Goal: Task Accomplishment & Management: Use online tool/utility

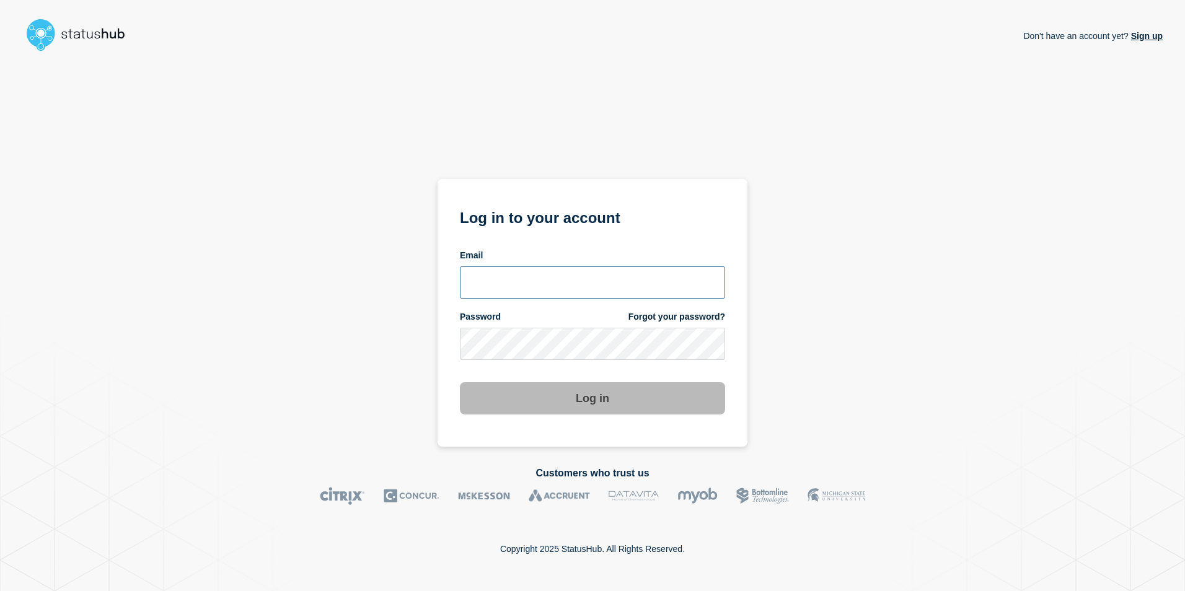
click at [520, 281] on input "email input" at bounding box center [592, 282] width 265 height 32
type input "martin.kielland-brandt@stil.dk"
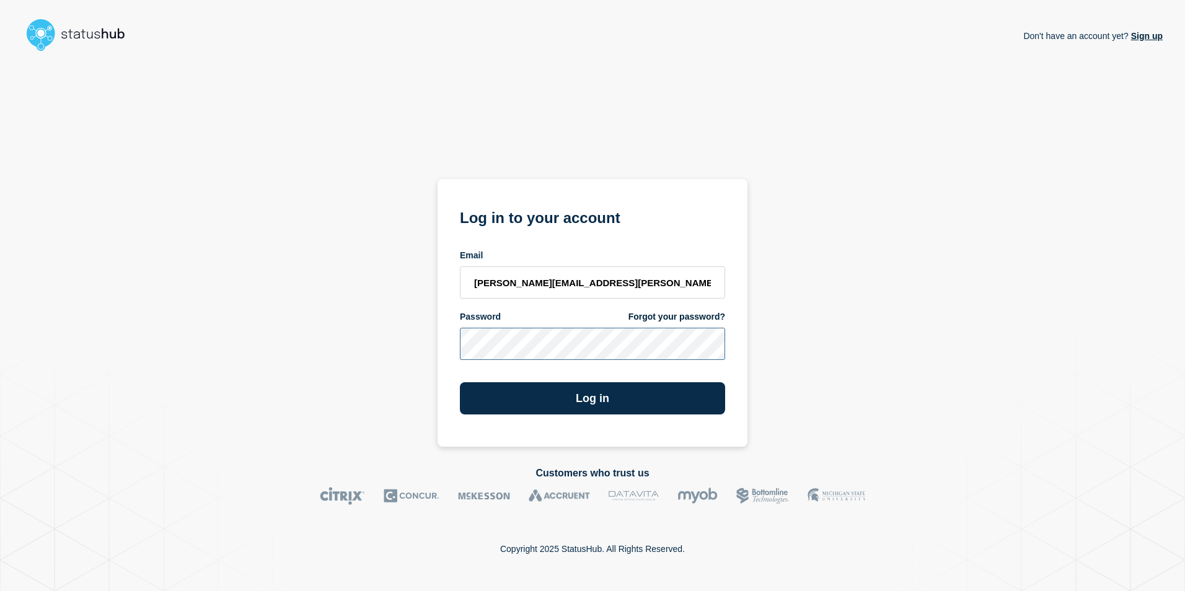
click at [460, 382] on button "Log in" at bounding box center [592, 398] width 265 height 32
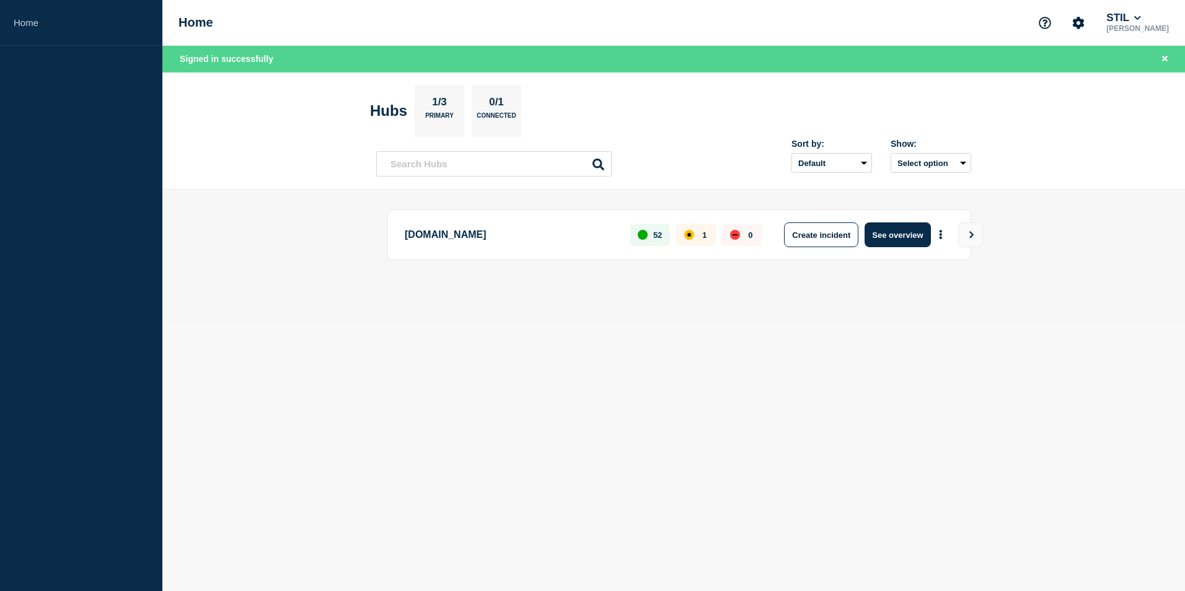
click at [602, 12] on div "Home STIL Martin Kielland-Brandt" at bounding box center [673, 23] width 1022 height 46
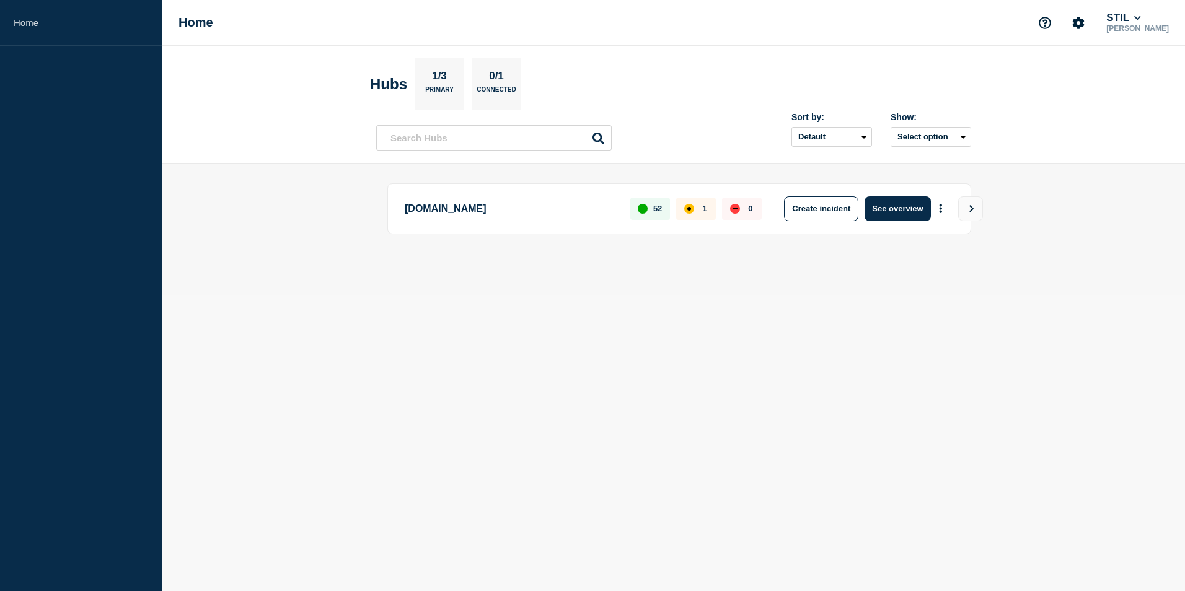
click at [903, 544] on body "Home Home STIL Martin Kielland-Brandt Hubs 1/3 Primary 0/1 Connected Sort by: D…" at bounding box center [592, 295] width 1185 height 591
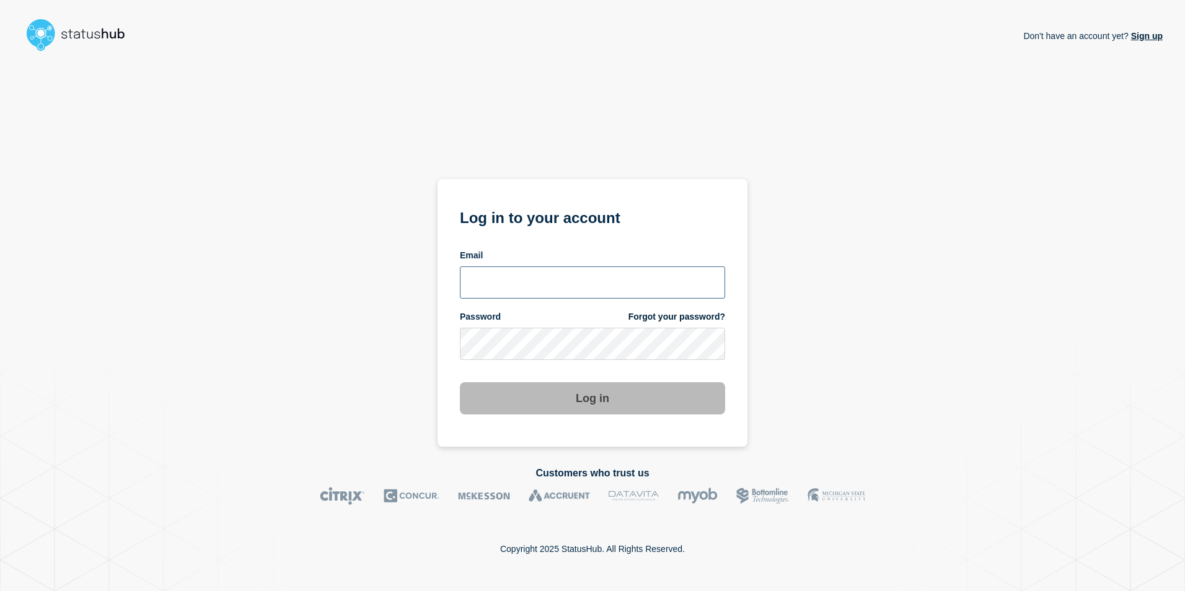
click at [549, 294] on input "email input" at bounding box center [592, 282] width 265 height 32
type input "martin.kielland-brandt@stil.dk"
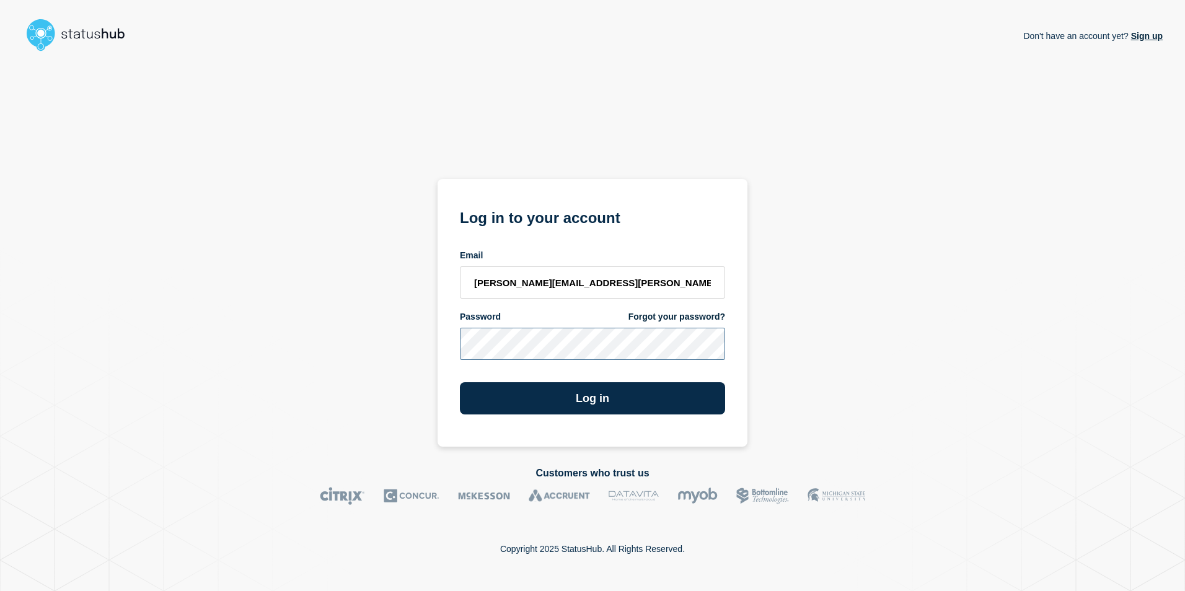
click at [460, 382] on button "Log in" at bounding box center [592, 398] width 265 height 32
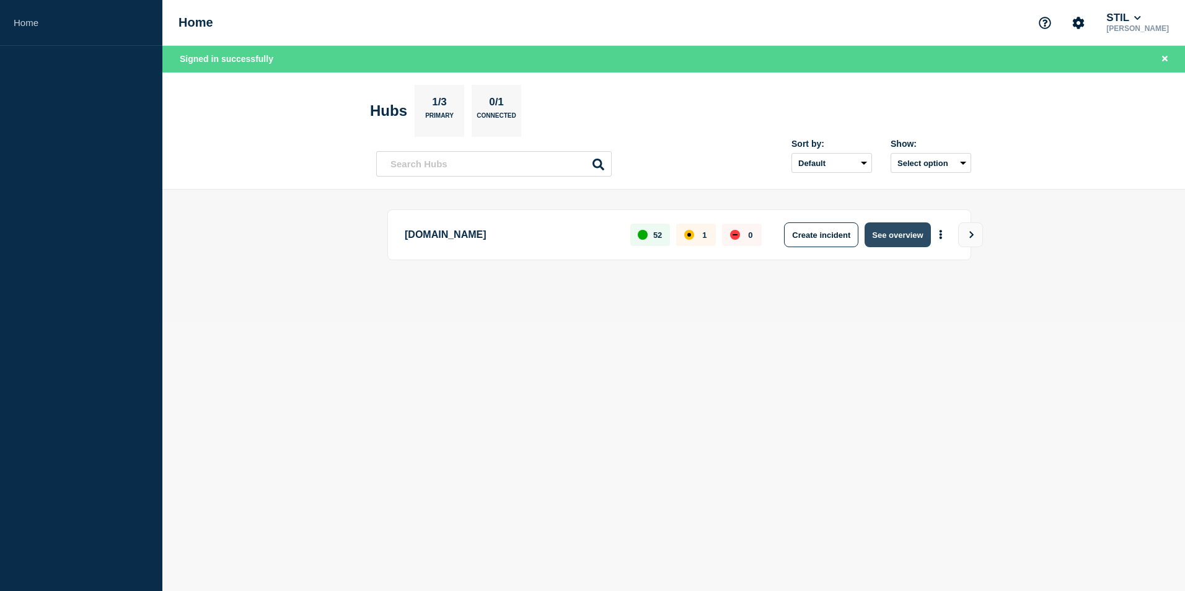
click at [911, 235] on button "See overview" at bounding box center [897, 234] width 66 height 25
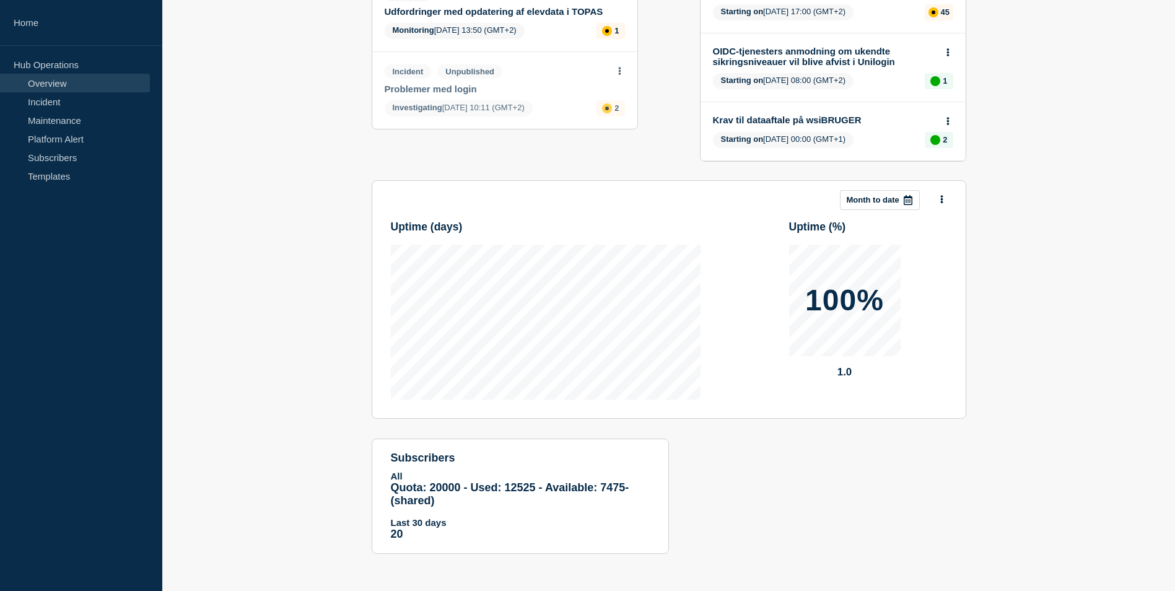
scroll to position [19, 0]
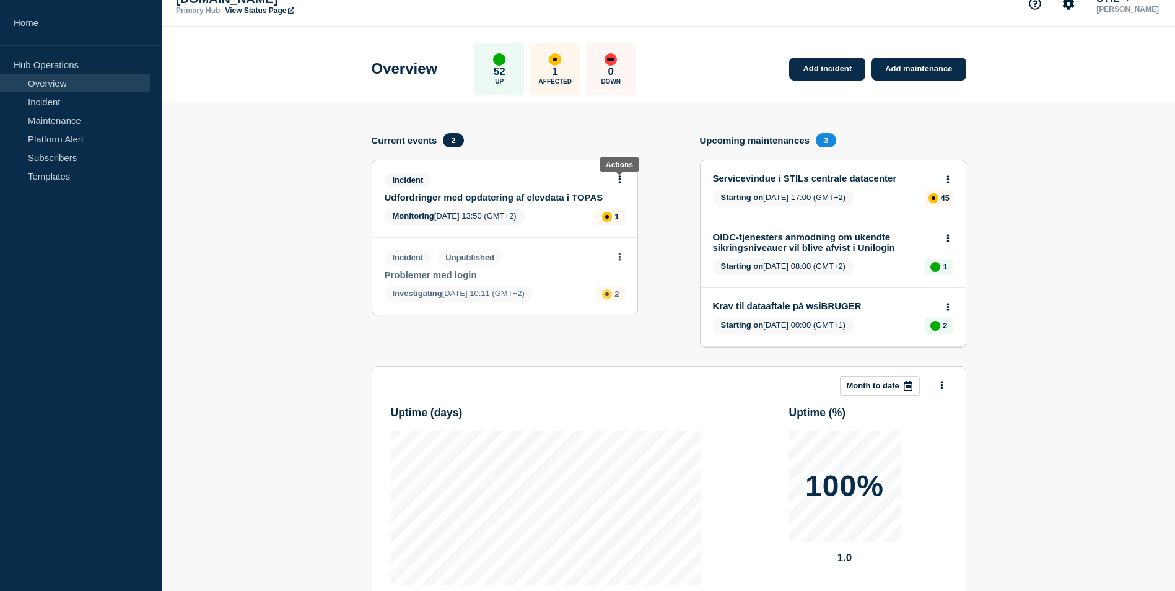
click at [618, 180] on icon at bounding box center [619, 179] width 3 height 8
click at [611, 227] on link "Update incident" at bounding box center [619, 226] width 60 height 10
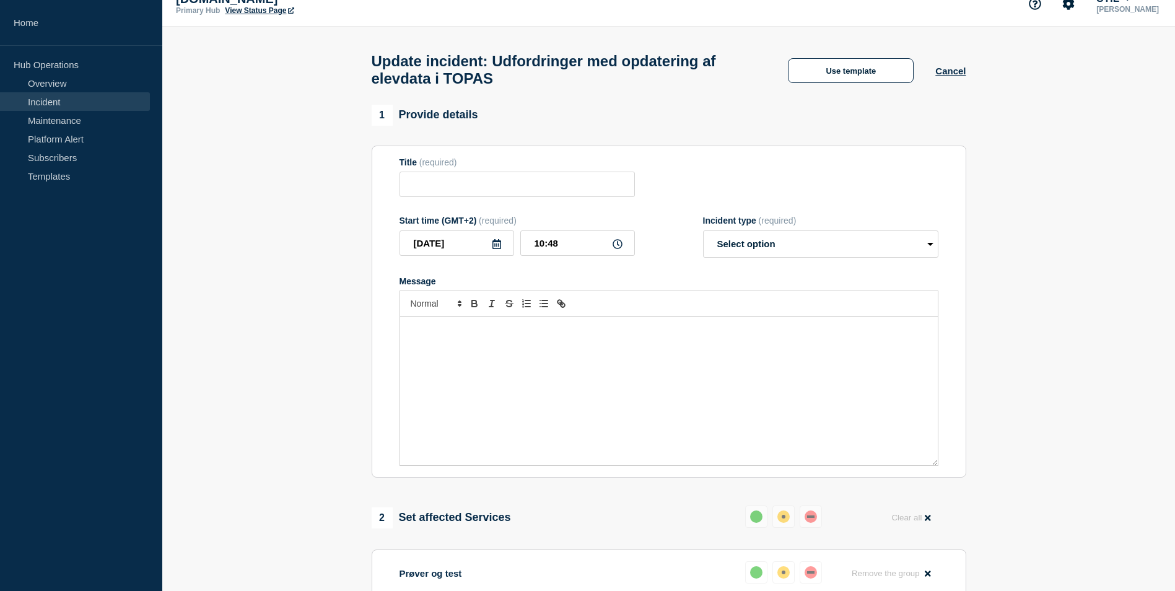
type input "Udfordringer med opdatering af elevdata i TOPAS"
click at [830, 249] on select "Select option Investigating Identified Monitoring Resolved" at bounding box center [820, 243] width 235 height 27
select select "resolved"
click at [703, 236] on select "Select option Investigating Identified Monitoring Resolved" at bounding box center [820, 243] width 235 height 27
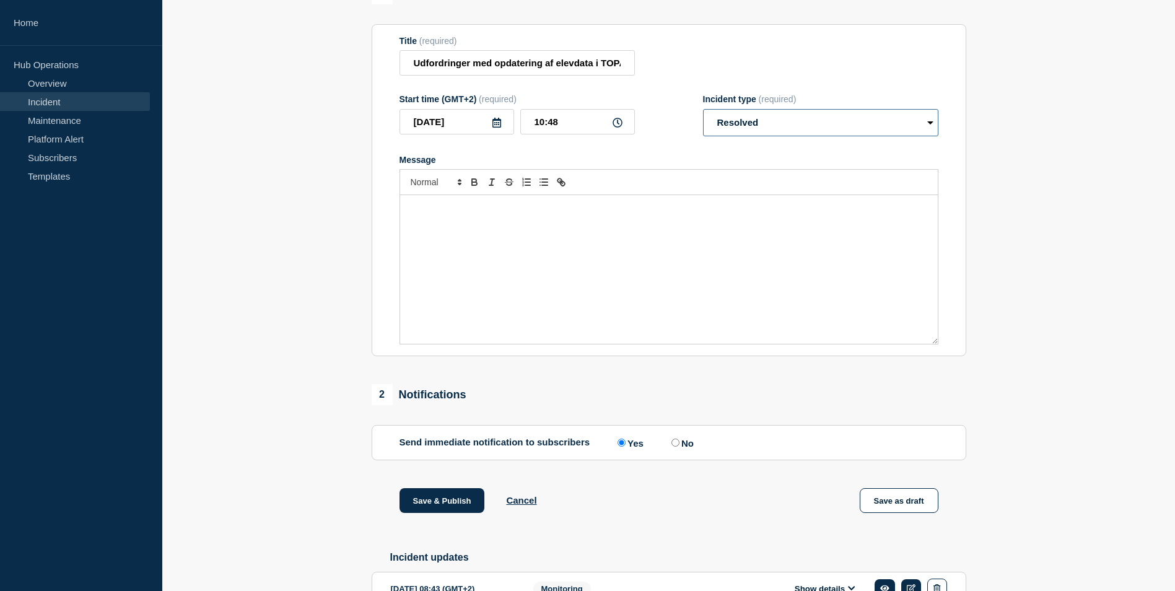
scroll to position [143, 0]
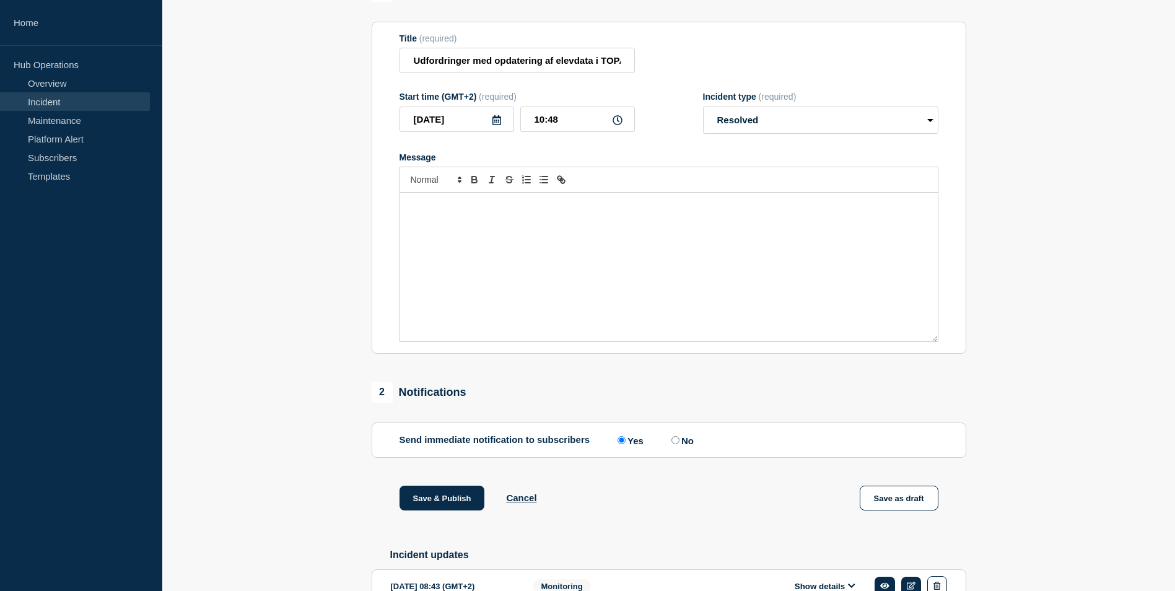
click at [507, 258] on div "Message" at bounding box center [669, 267] width 538 height 149
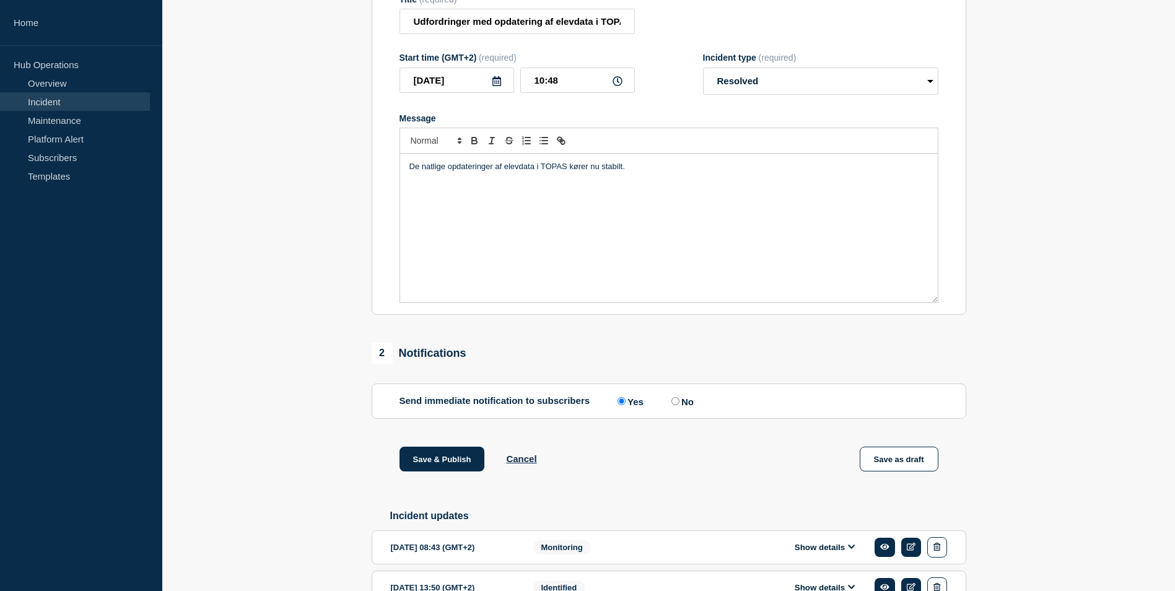
scroll to position [263, 0]
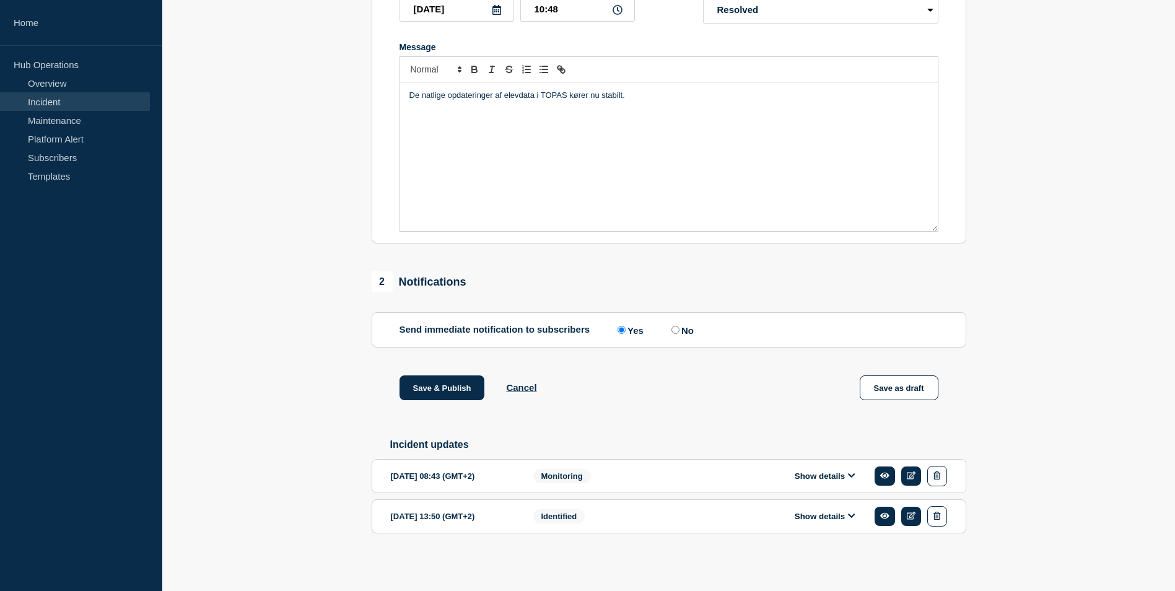
click at [676, 326] on input "No" at bounding box center [676, 330] width 8 height 8
radio input "true"
radio input "false"
click at [596, 94] on p "De natlige opdateringer af elevdata i TOPAS kører nu stabilt." at bounding box center [669, 95] width 519 height 11
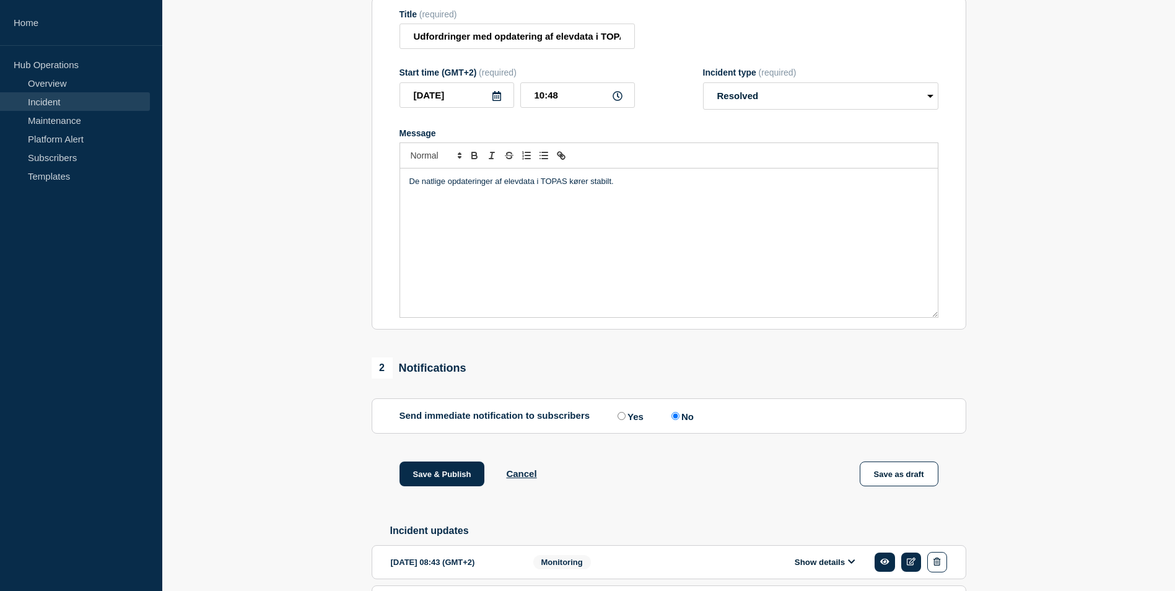
scroll to position [0, 0]
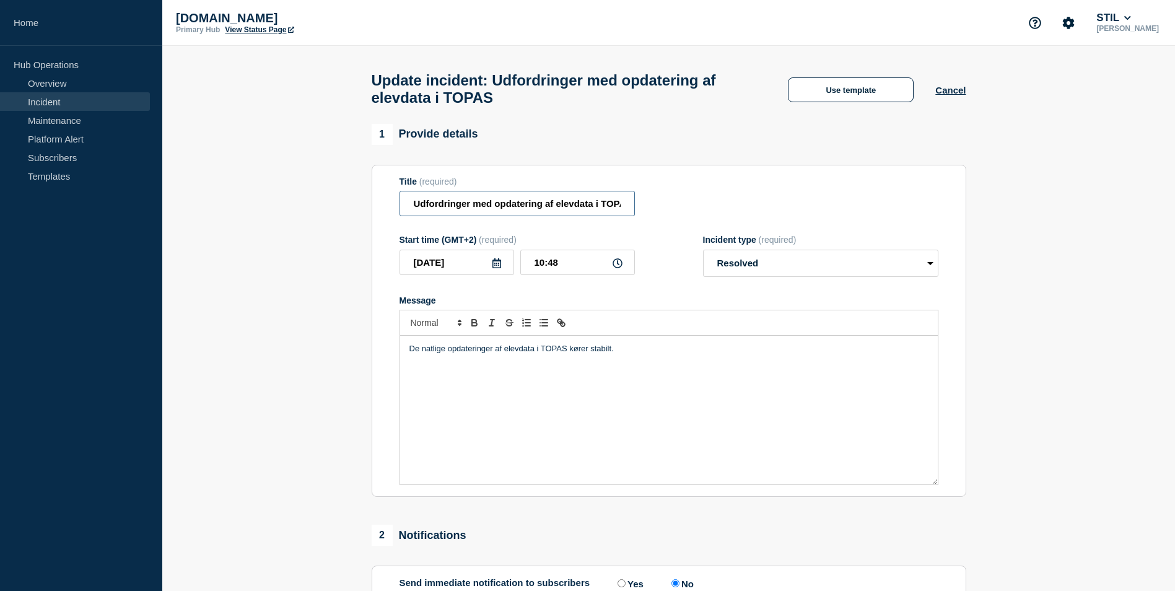
click at [414, 204] on input "Udfordringer med opdatering af elevdata i TOPAS" at bounding box center [517, 203] width 235 height 25
type input "Udfordringer med opdatering af elevdata i TOPAS"
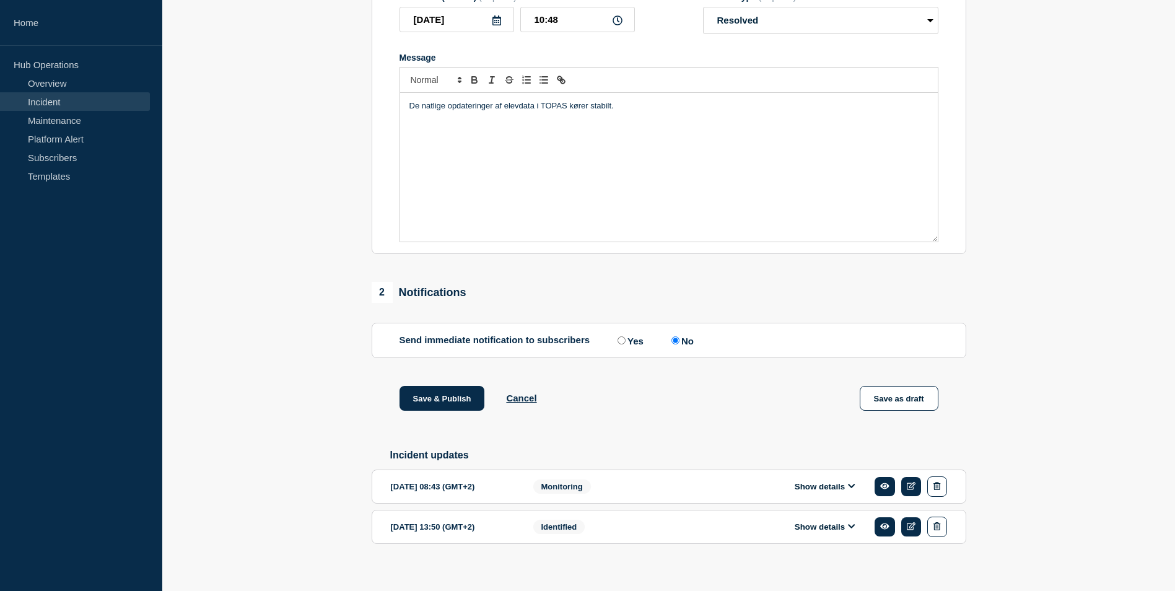
scroll to position [248, 0]
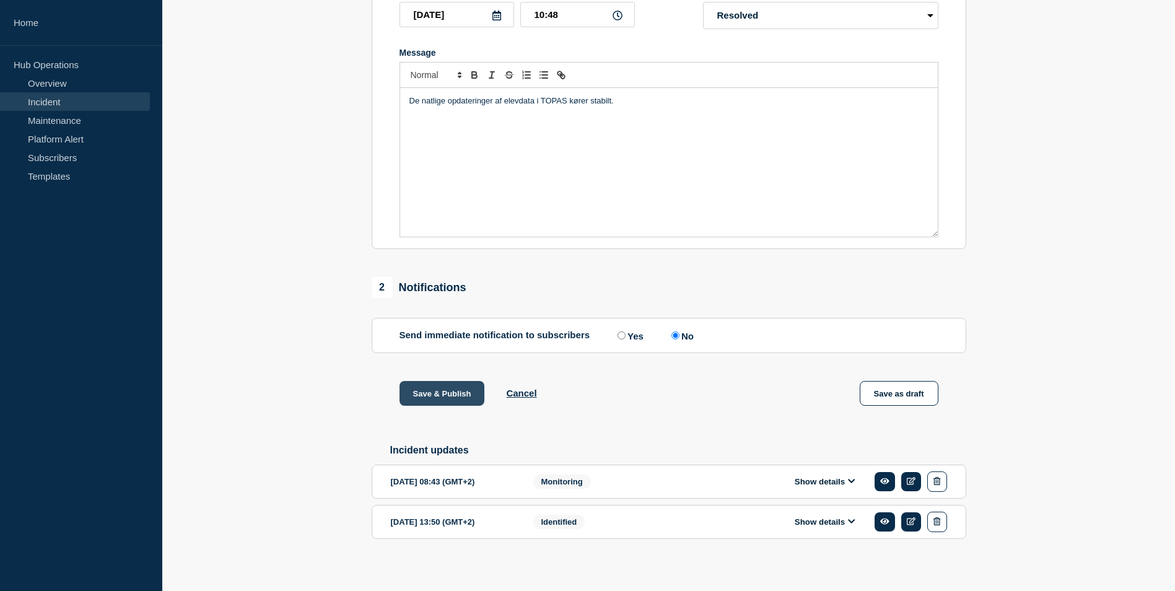
click at [429, 399] on button "Save & Publish" at bounding box center [442, 393] width 85 height 25
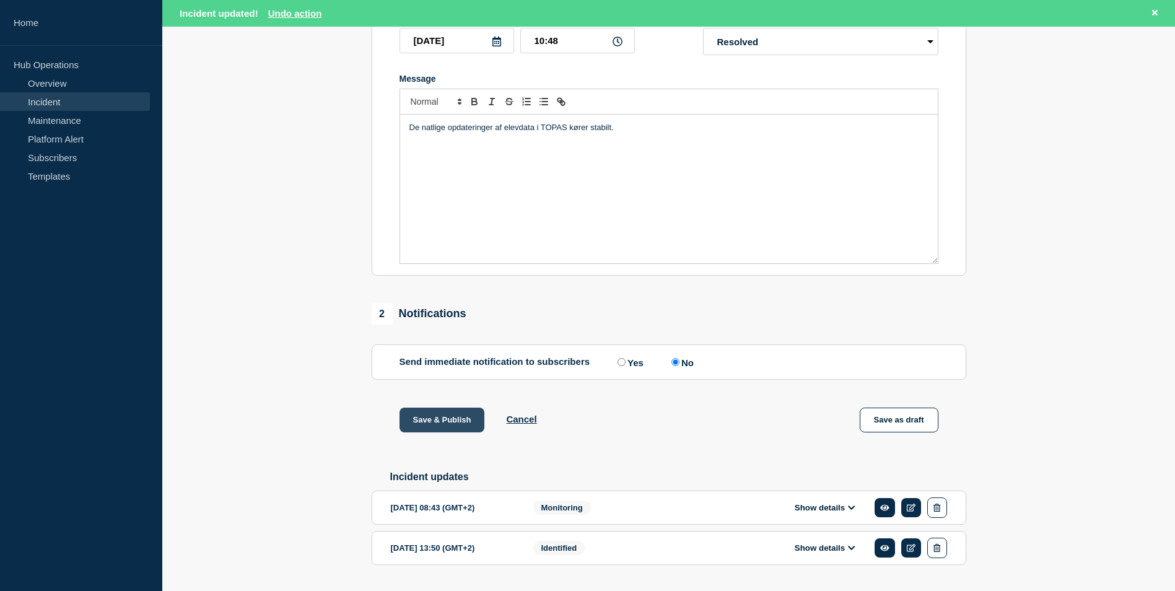
scroll to position [274, 0]
